Goal: Information Seeking & Learning: Compare options

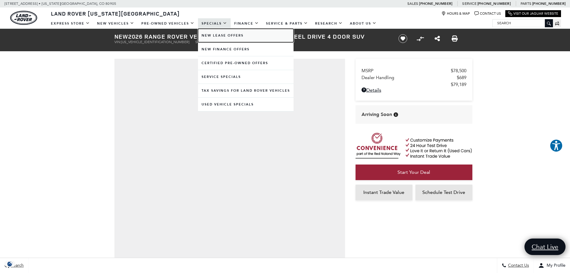
click at [217, 36] on link "New Lease Offers" at bounding box center [246, 35] width 96 height 13
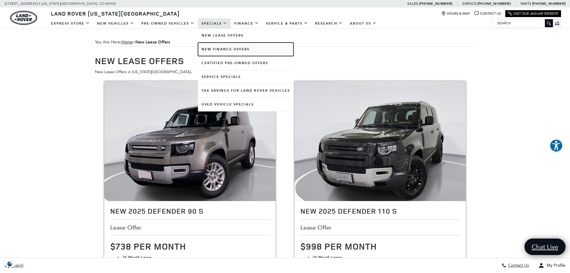
click at [221, 47] on link "New Finance Offers" at bounding box center [246, 49] width 96 height 13
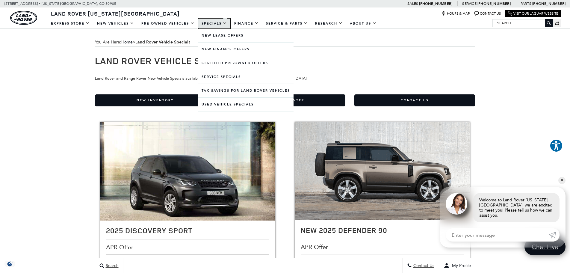
drag, startPoint x: 562, startPoint y: 184, endPoint x: 209, endPoint y: 24, distance: 387.4
click at [209, 24] on link "Specials" at bounding box center [214, 23] width 33 height 10
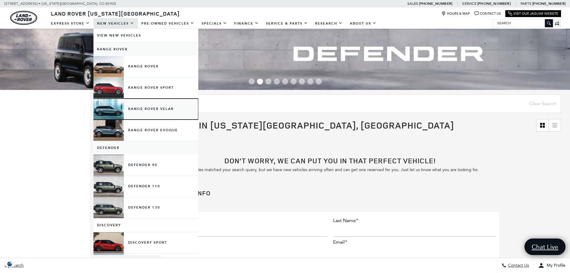
click at [138, 108] on link "Range Rover Velar" at bounding box center [145, 109] width 105 height 21
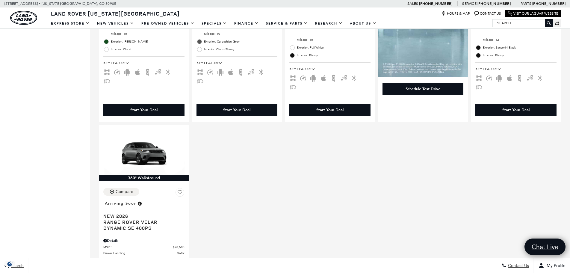
scroll to position [328, 0]
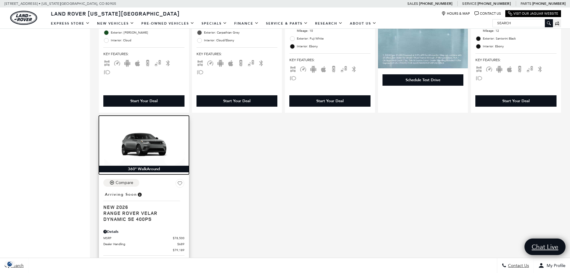
click at [137, 137] on img at bounding box center [143, 143] width 81 height 46
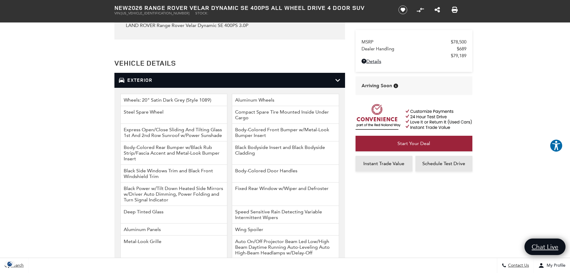
scroll to position [749, 0]
click at [338, 81] on icon at bounding box center [337, 80] width 5 height 6
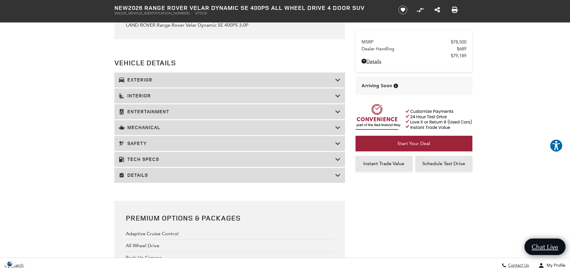
click at [149, 159] on h3 "Tech Specs" at bounding box center [227, 159] width 216 height 6
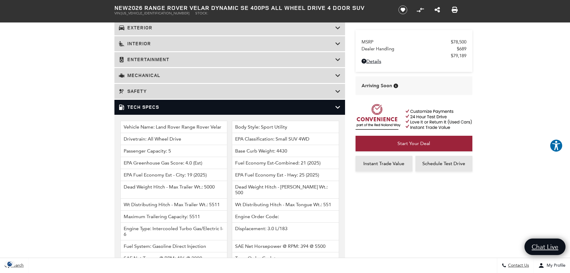
scroll to position [799, 0]
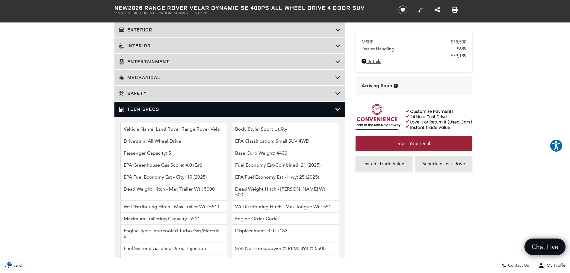
click at [337, 108] on icon at bounding box center [337, 109] width 5 height 6
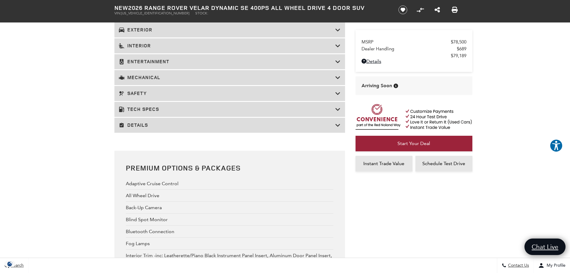
click at [239, 76] on h3 "Mechanical" at bounding box center [227, 78] width 216 height 6
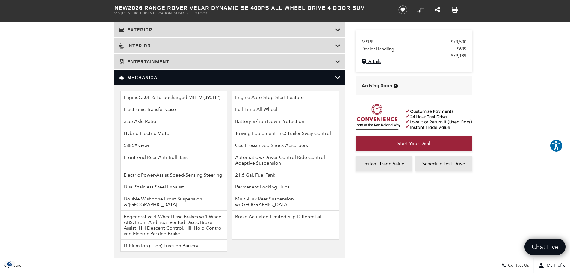
click at [239, 76] on h3 "Mechanical" at bounding box center [227, 78] width 216 height 6
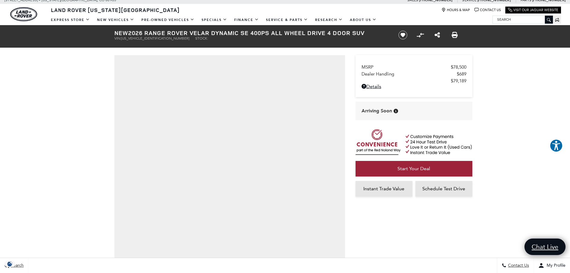
scroll to position [0, 0]
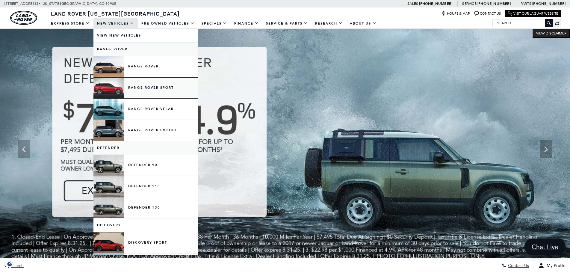
click at [141, 88] on link "Range Rover Sport" at bounding box center [145, 87] width 105 height 21
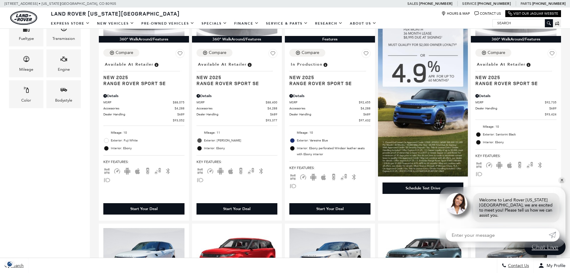
scroll to position [221, 0]
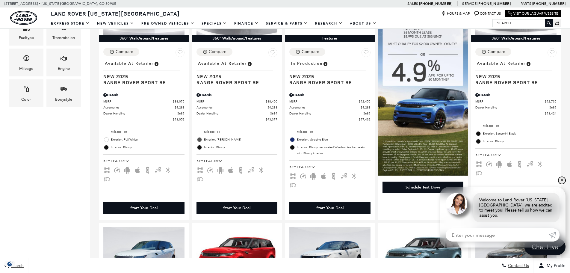
click at [562, 184] on link "✕" at bounding box center [562, 180] width 7 height 7
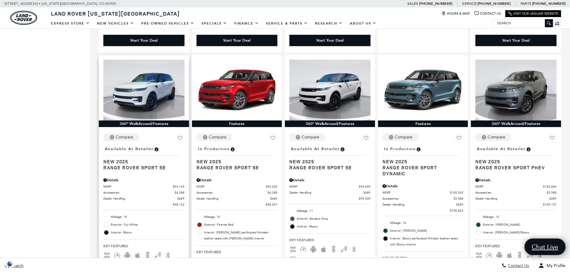
scroll to position [391, 0]
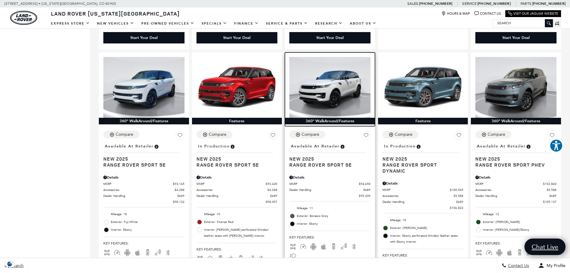
click at [325, 93] on img at bounding box center [329, 87] width 81 height 61
click at [329, 81] on img at bounding box center [329, 87] width 81 height 61
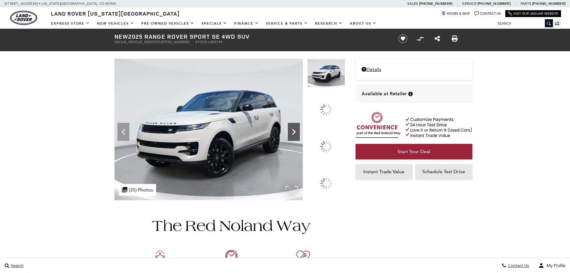
click at [300, 138] on icon at bounding box center [294, 132] width 12 height 12
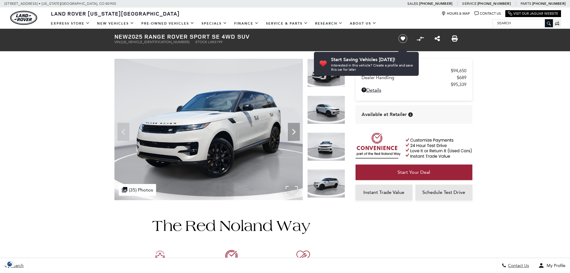
click at [232, 147] on img at bounding box center [208, 129] width 188 height 141
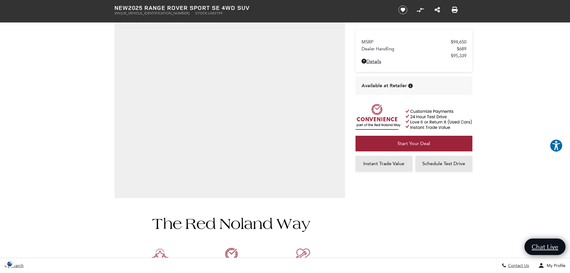
scroll to position [92, 0]
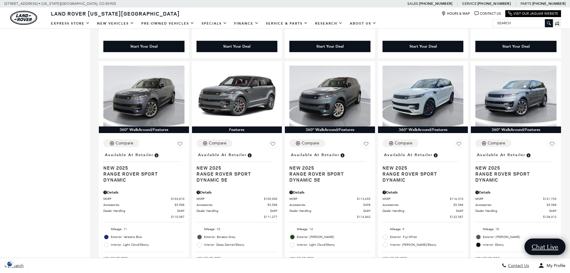
scroll to position [643, 0]
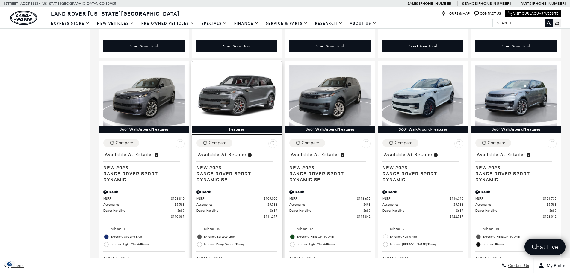
click at [235, 74] on img at bounding box center [237, 95] width 81 height 61
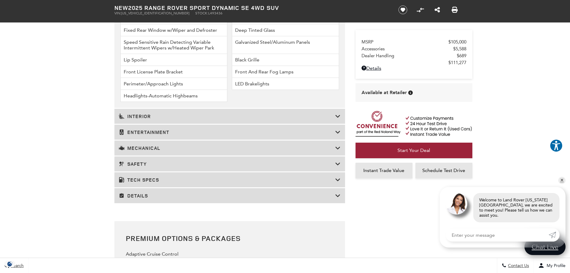
scroll to position [1036, 0]
click at [173, 148] on h3 "Mechanical" at bounding box center [227, 147] width 216 height 6
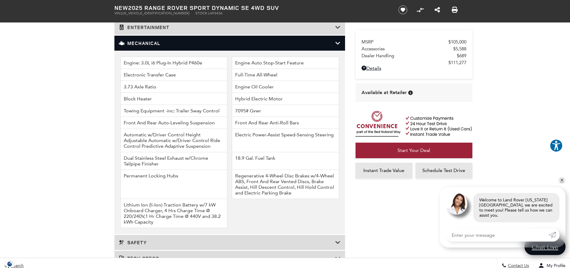
scroll to position [968, 0]
click at [336, 42] on icon at bounding box center [337, 43] width 5 height 6
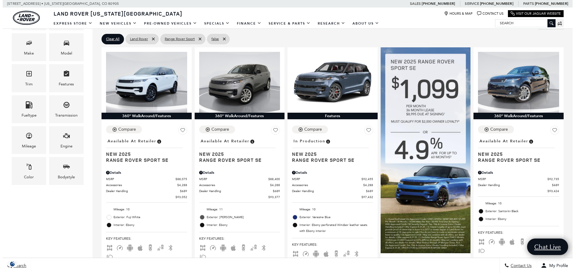
scroll to position [114, 0]
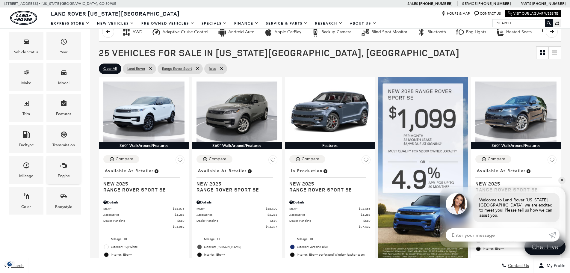
click at [58, 170] on div "Engine" at bounding box center [63, 170] width 34 height 28
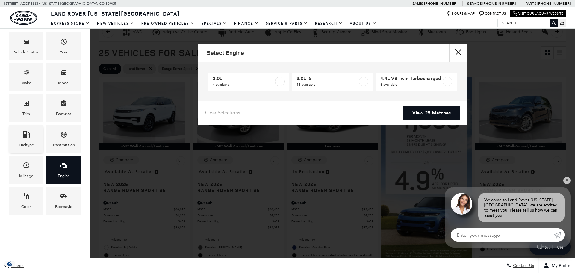
click at [30, 138] on icon "Fueltype" at bounding box center [26, 134] width 7 height 7
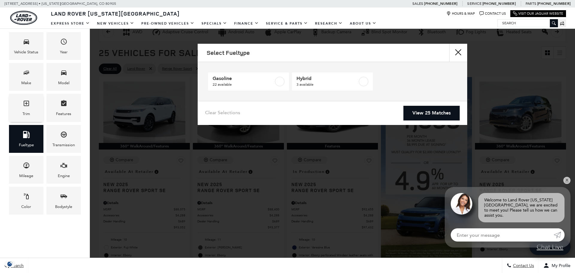
click at [25, 111] on div "Trim" at bounding box center [25, 114] width 7 height 7
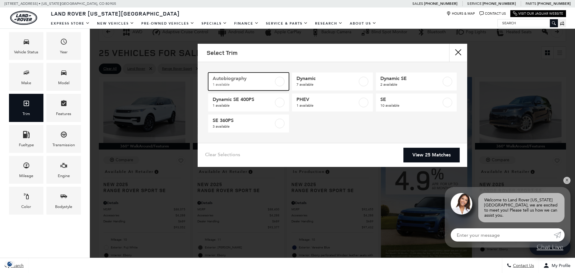
click at [280, 80] on label at bounding box center [280, 82] width 10 height 10
type input "$131,120"
checkbox input "true"
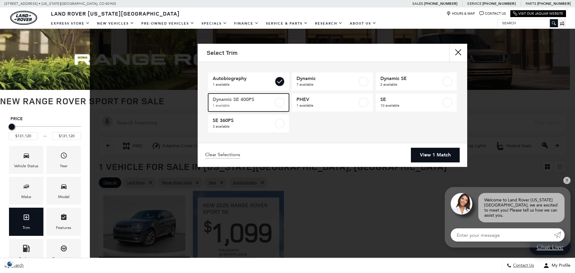
click at [280, 102] on label at bounding box center [280, 103] width 10 height 10
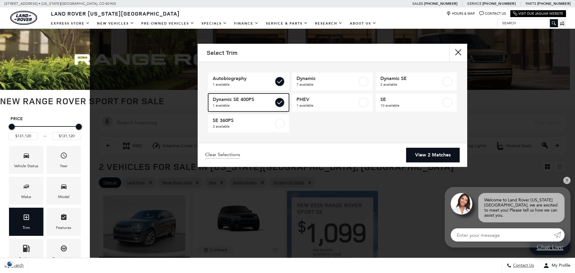
type input "$107,369"
checkbox input "true"
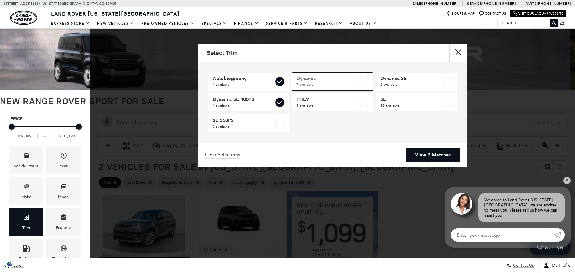
click at [364, 79] on label at bounding box center [364, 82] width 10 height 10
type input "$100,545"
checkbox input "true"
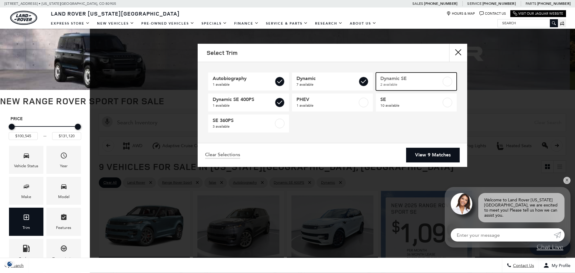
click at [448, 82] on label at bounding box center [448, 82] width 10 height 10
checkbox input "true"
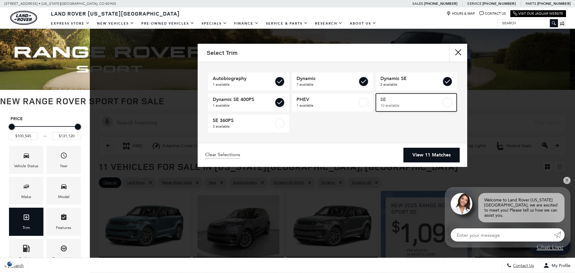
click at [450, 103] on label at bounding box center [448, 103] width 10 height 10
type input "$100,545"
checkbox input "false"
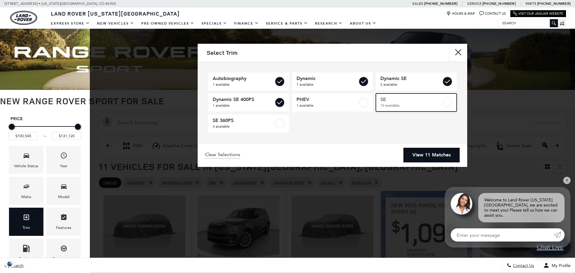
click at [450, 103] on label at bounding box center [448, 103] width 10 height 10
type input "$88,075"
checkbox input "true"
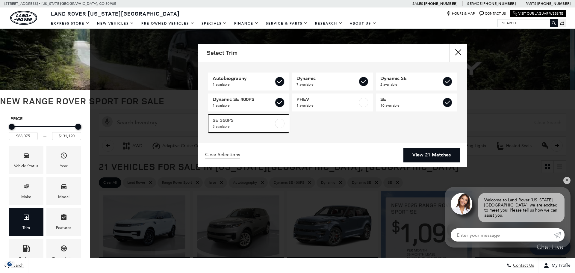
click at [281, 124] on label at bounding box center [280, 124] width 10 height 10
checkbox input "true"
click at [428, 152] on link "View 24 Matches" at bounding box center [432, 155] width 56 height 15
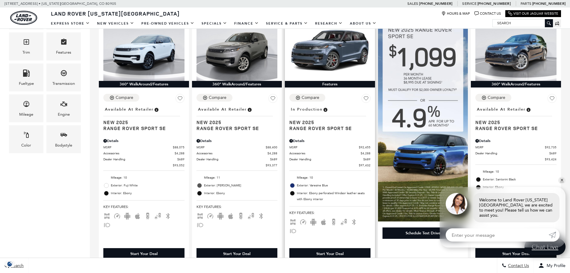
scroll to position [172, 0]
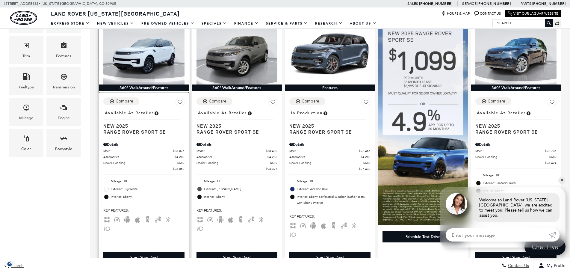
click at [124, 68] on img at bounding box center [143, 54] width 81 height 61
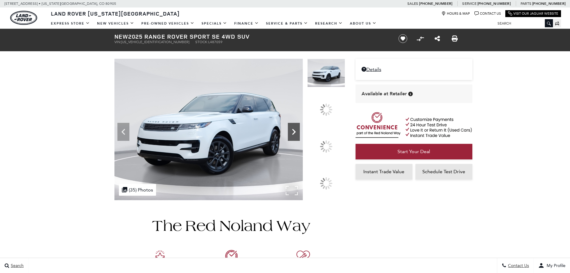
click at [300, 138] on icon at bounding box center [294, 132] width 12 height 12
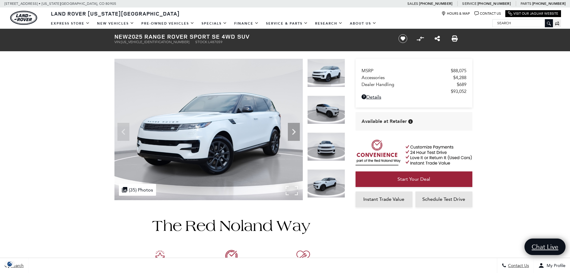
click at [264, 134] on img at bounding box center [208, 129] width 188 height 141
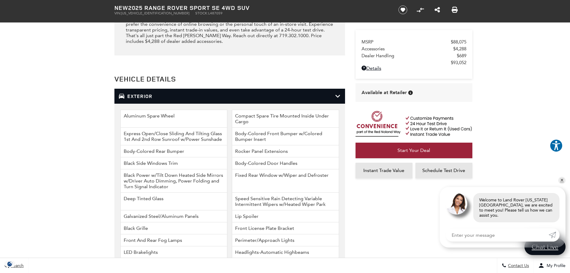
scroll to position [867, 0]
click at [338, 97] on icon at bounding box center [337, 96] width 5 height 6
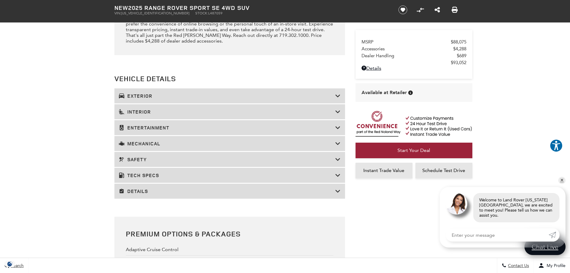
click at [160, 143] on h3 "Mechanical" at bounding box center [227, 144] width 216 height 6
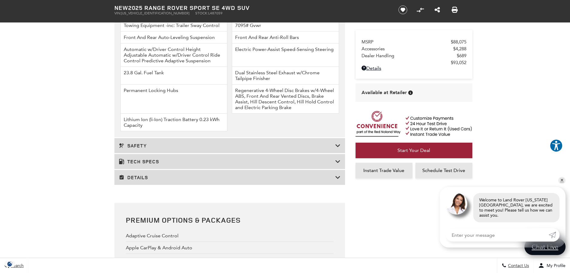
scroll to position [1054, 0]
click at [156, 160] on h3 "Tech Specs" at bounding box center [227, 161] width 216 height 6
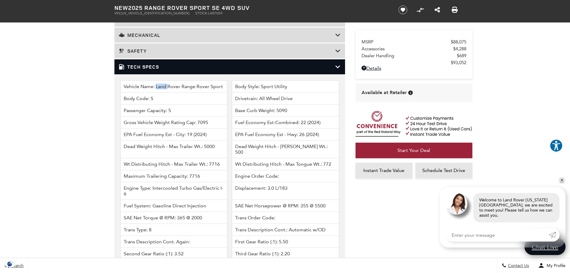
scroll to position [974, 0]
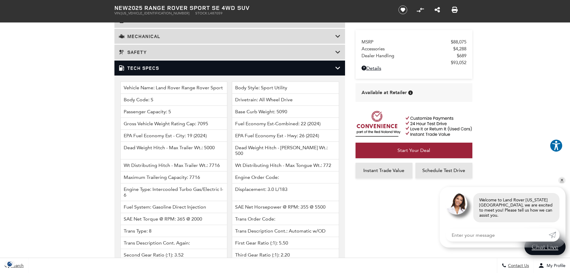
click at [339, 68] on icon at bounding box center [337, 68] width 5 height 6
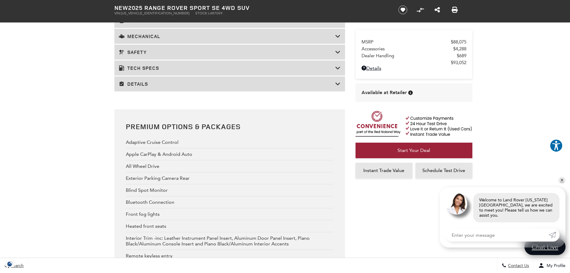
click at [338, 85] on icon at bounding box center [337, 84] width 5 height 6
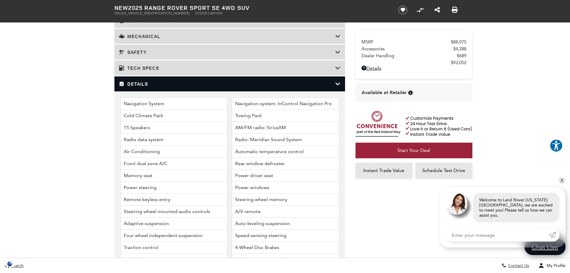
click at [338, 85] on icon at bounding box center [337, 84] width 5 height 6
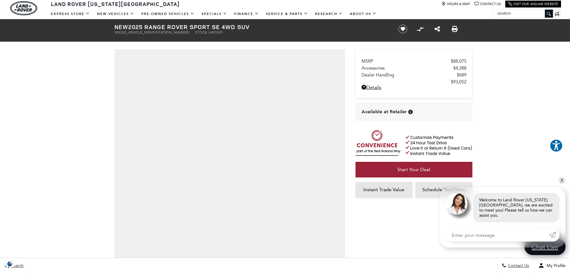
scroll to position [0, 0]
